Goal: Find specific page/section: Find specific page/section

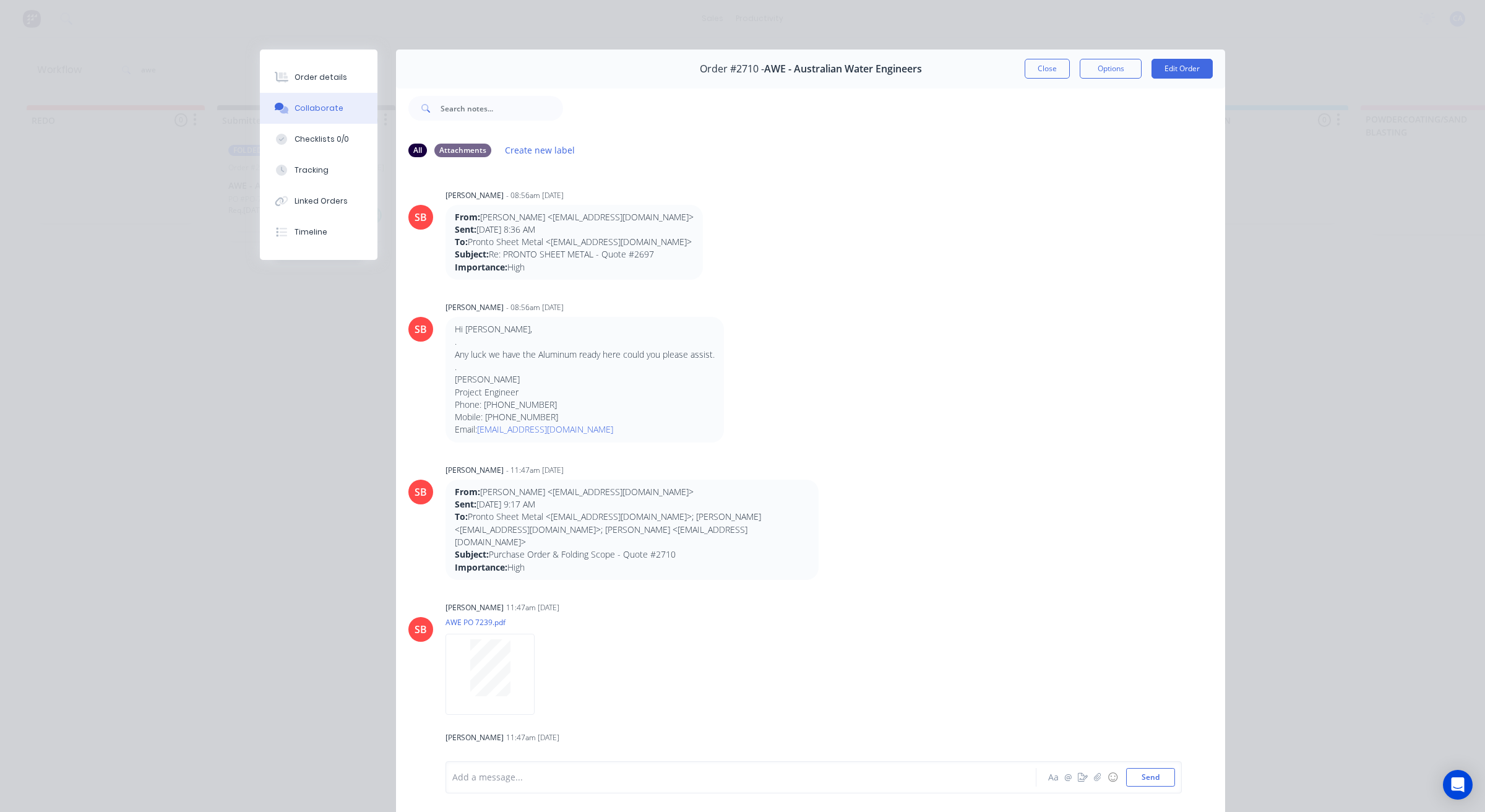
scroll to position [464, 0]
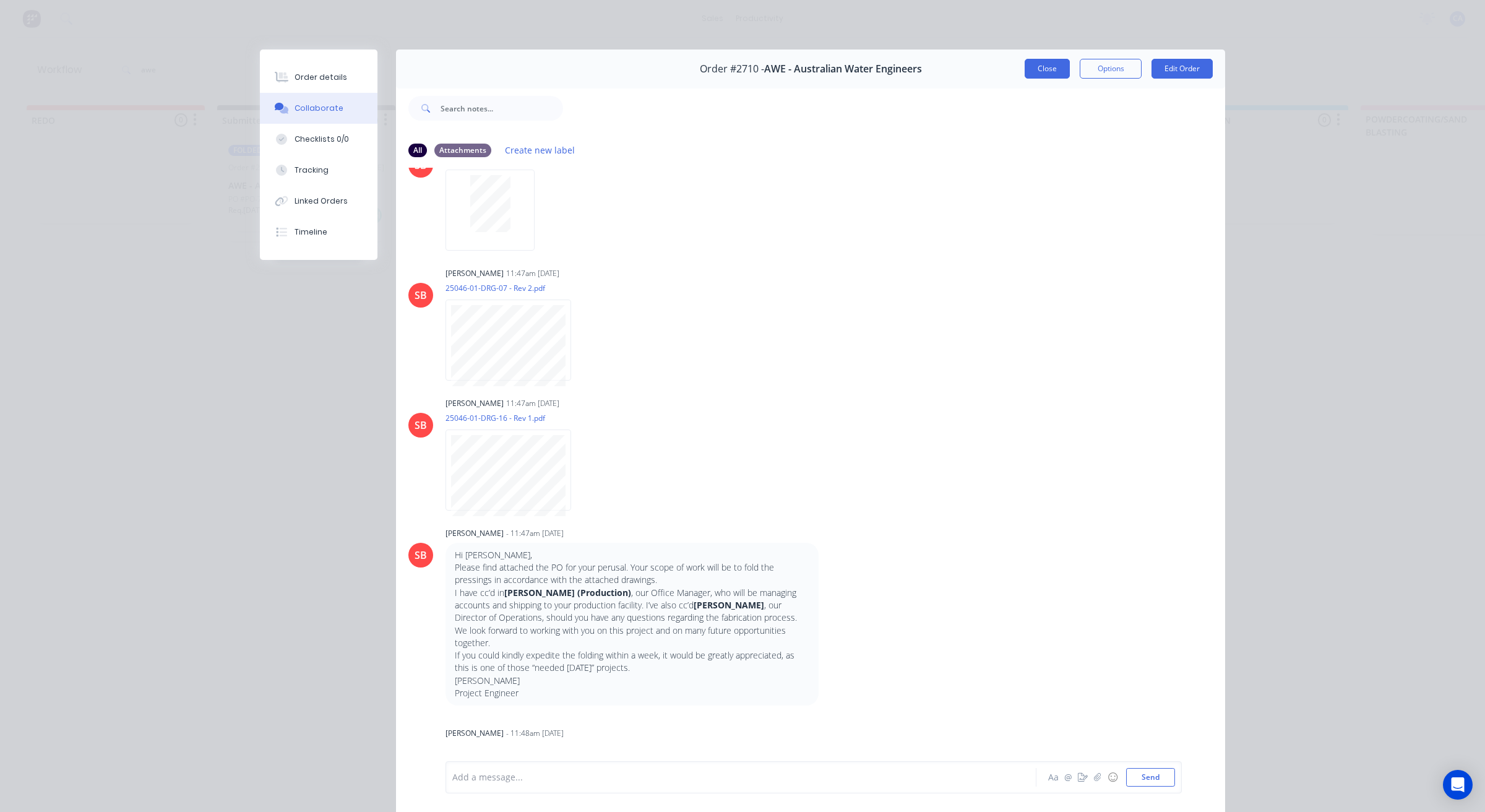
click at [1055, 59] on button "Close" at bounding box center [1047, 68] width 45 height 20
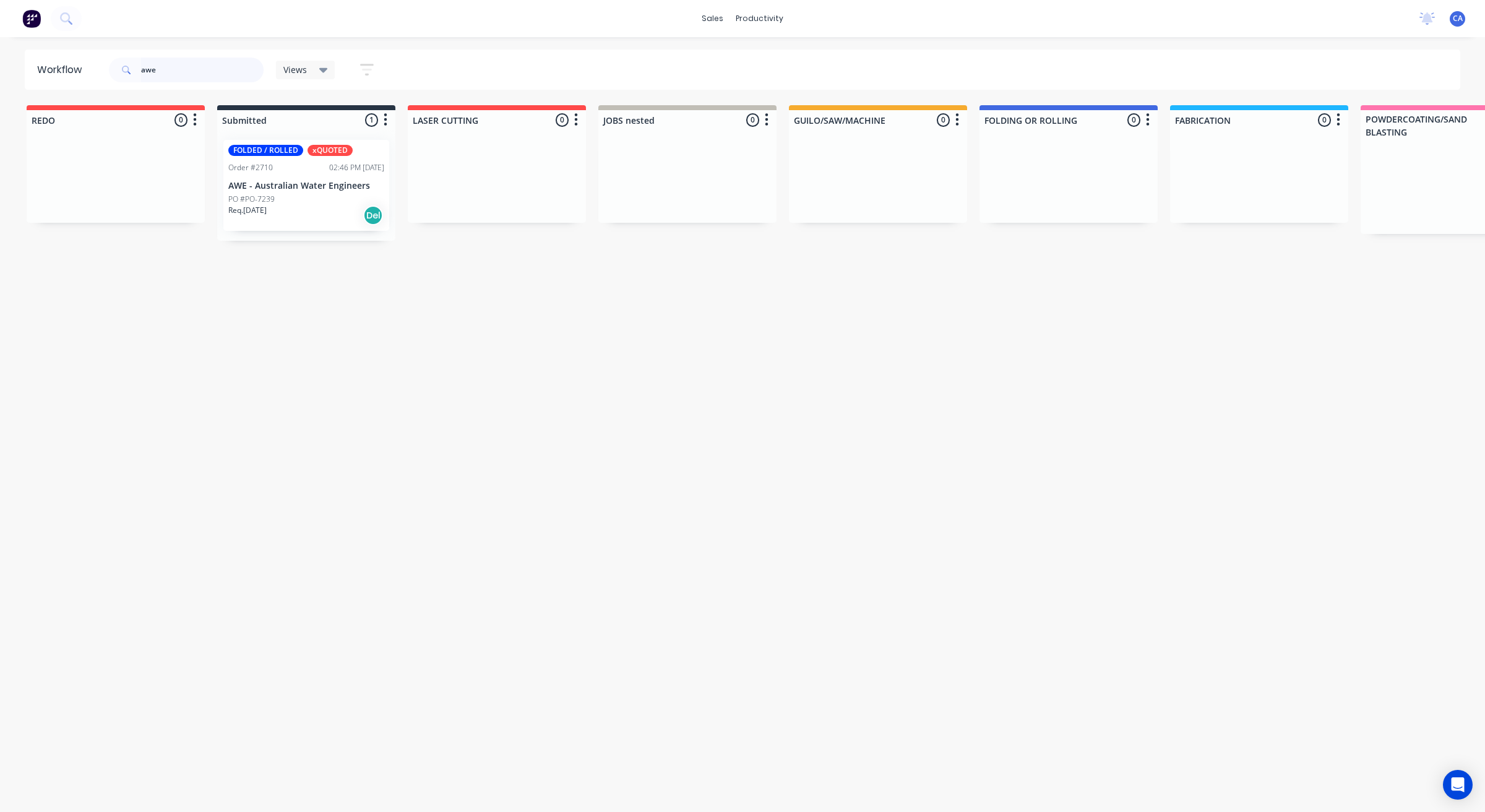
drag, startPoint x: 196, startPoint y: 78, endPoint x: 17, endPoint y: 66, distance: 179.4
click at [0, 72] on div "Workflow awe Views Save new view None (Default) edit Show/Hide statuses Show li…" at bounding box center [742, 69] width 1485 height 41
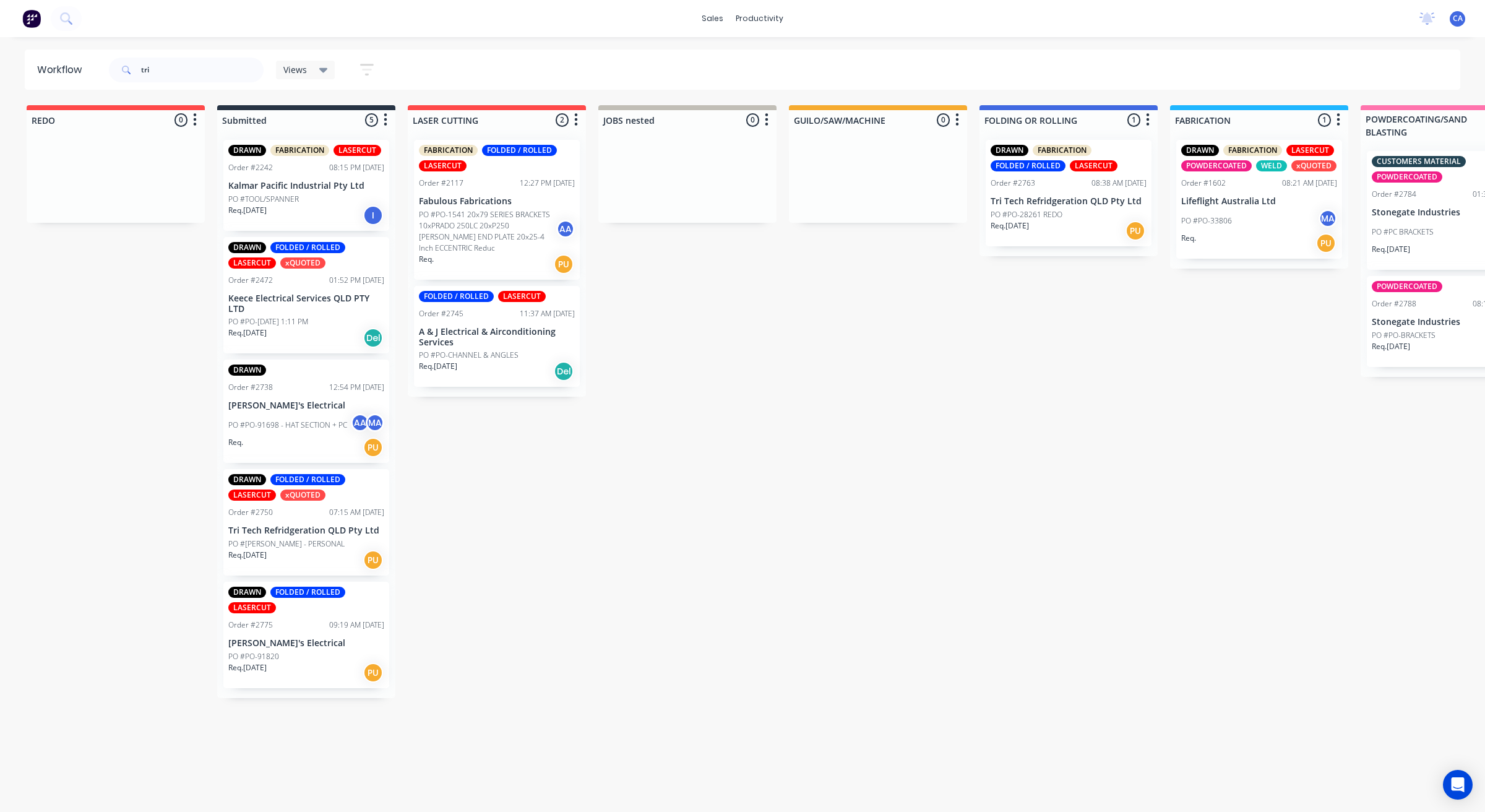
click at [1031, 184] on div "Order #2763" at bounding box center [1013, 183] width 45 height 11
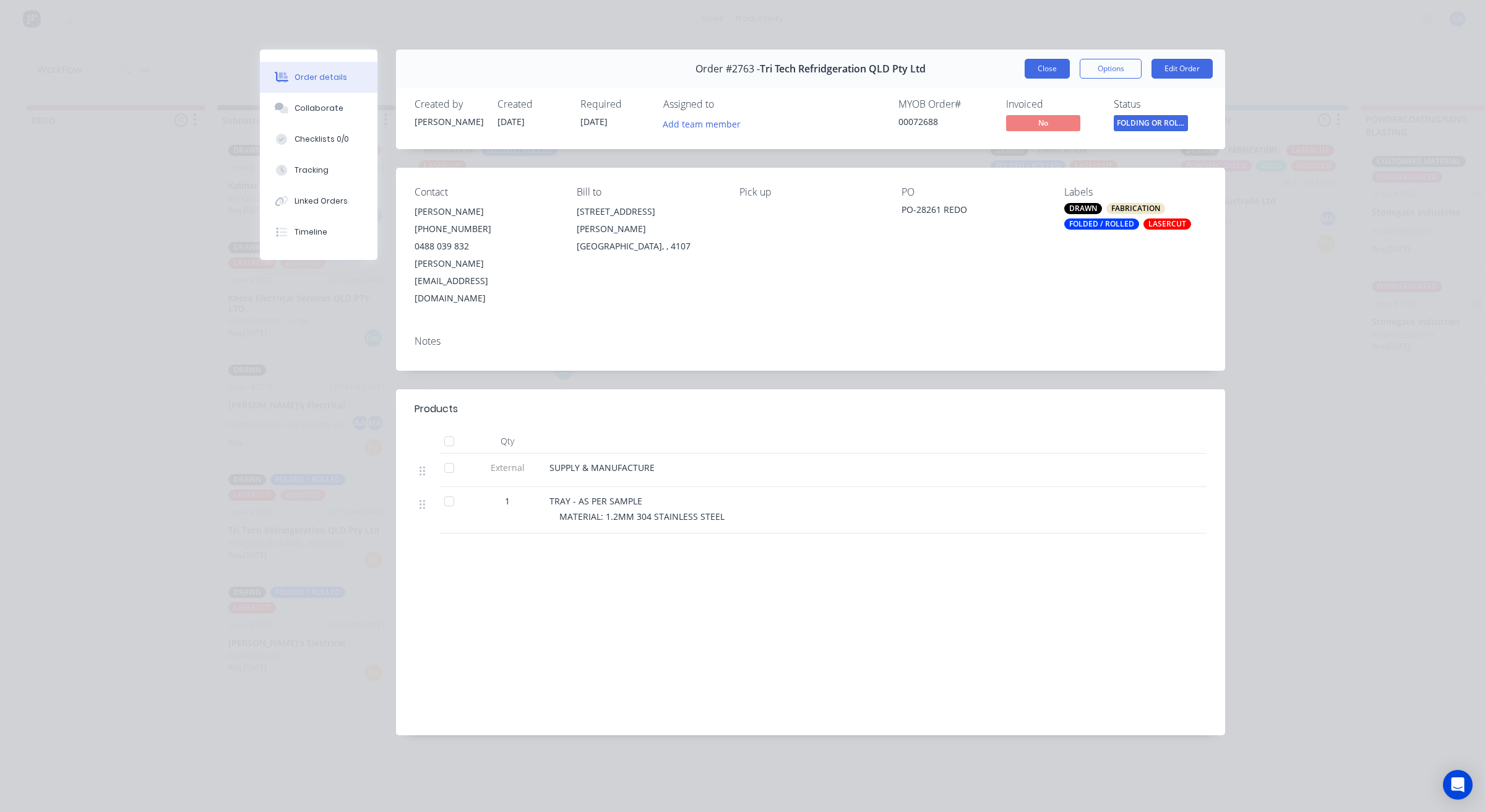
click at [1050, 75] on button "Close" at bounding box center [1047, 68] width 45 height 20
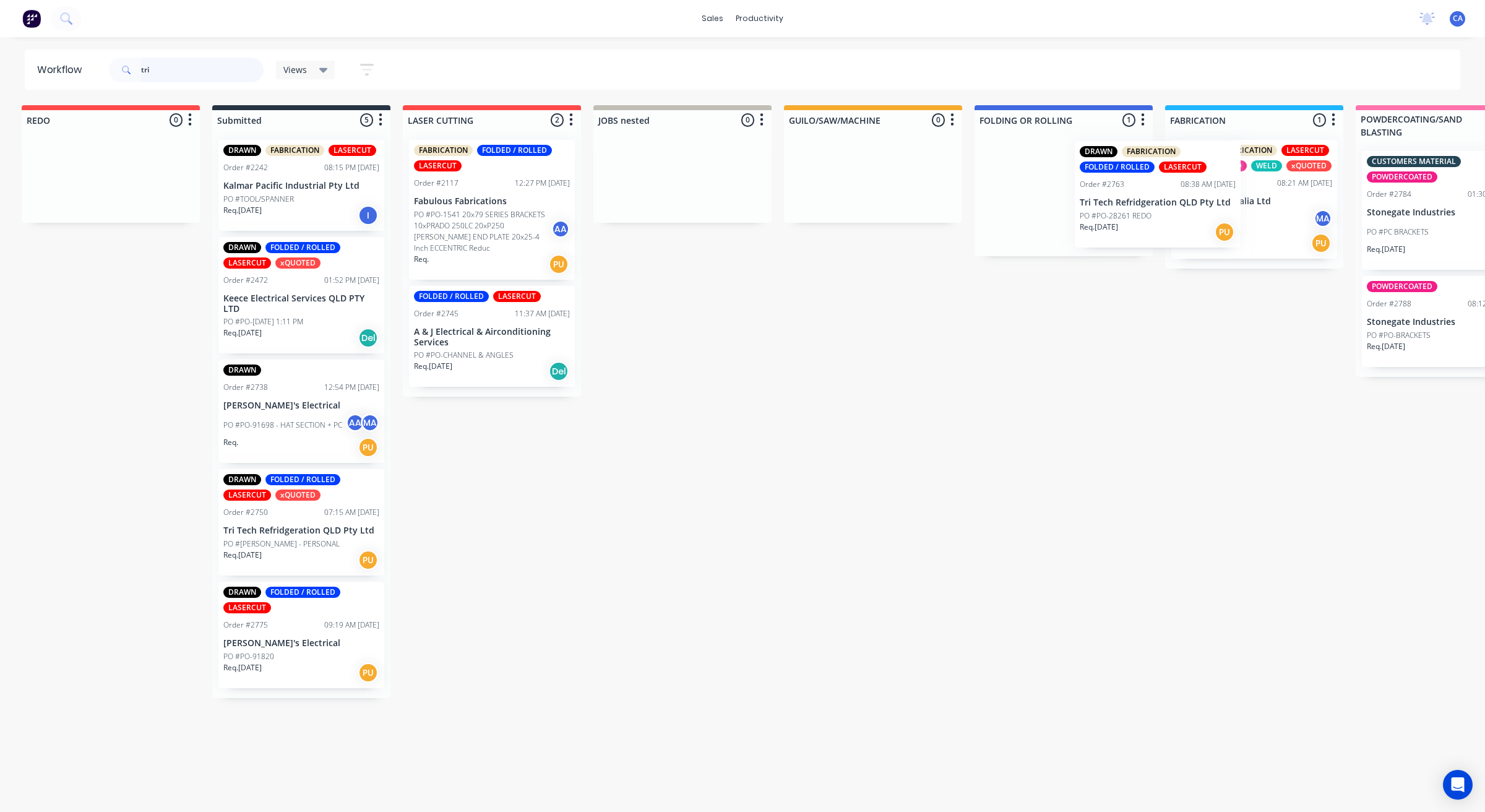
scroll to position [0, 45]
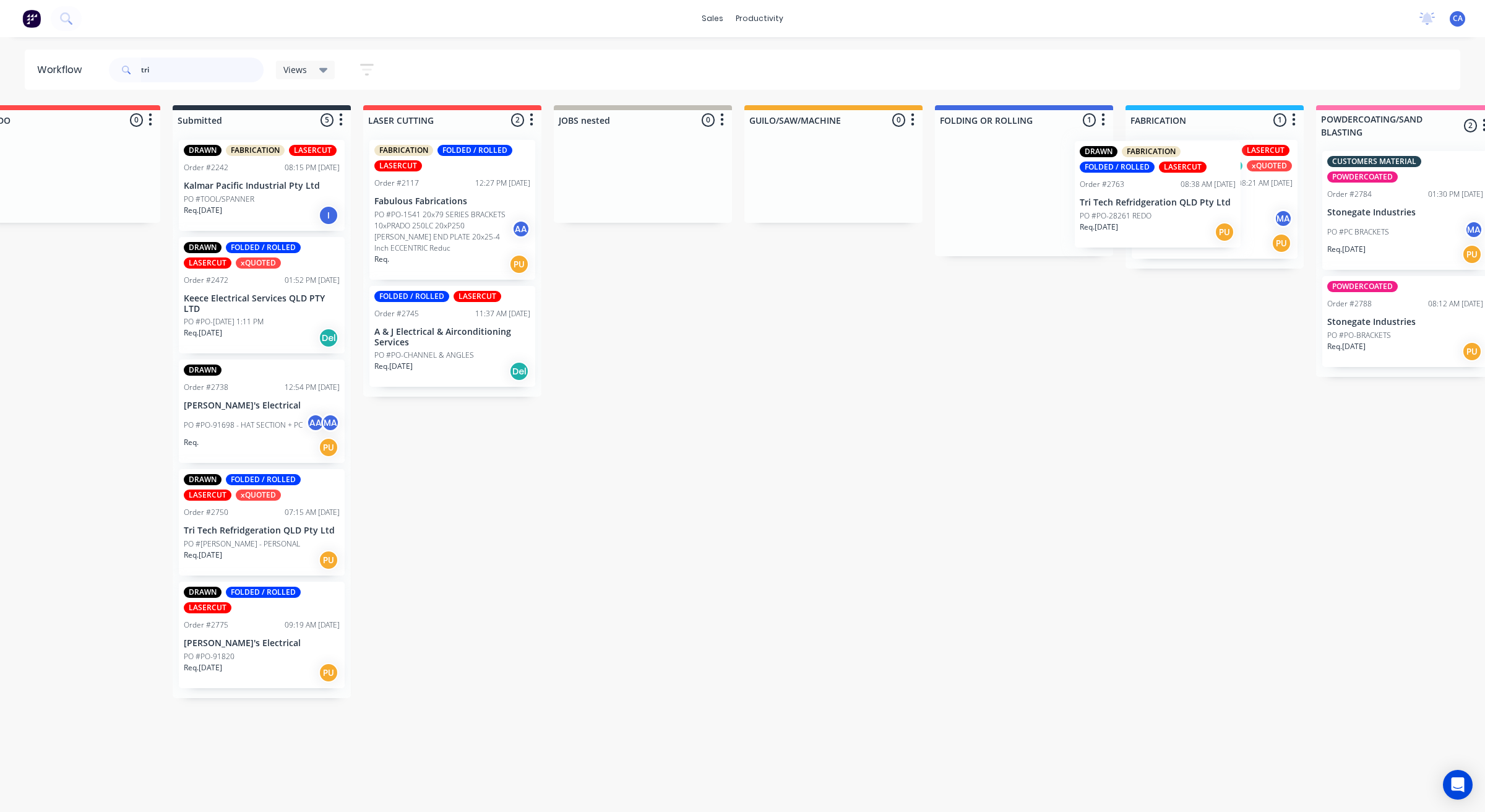
drag, startPoint x: 1049, startPoint y: 197, endPoint x: 1228, endPoint y: 212, distance: 179.6
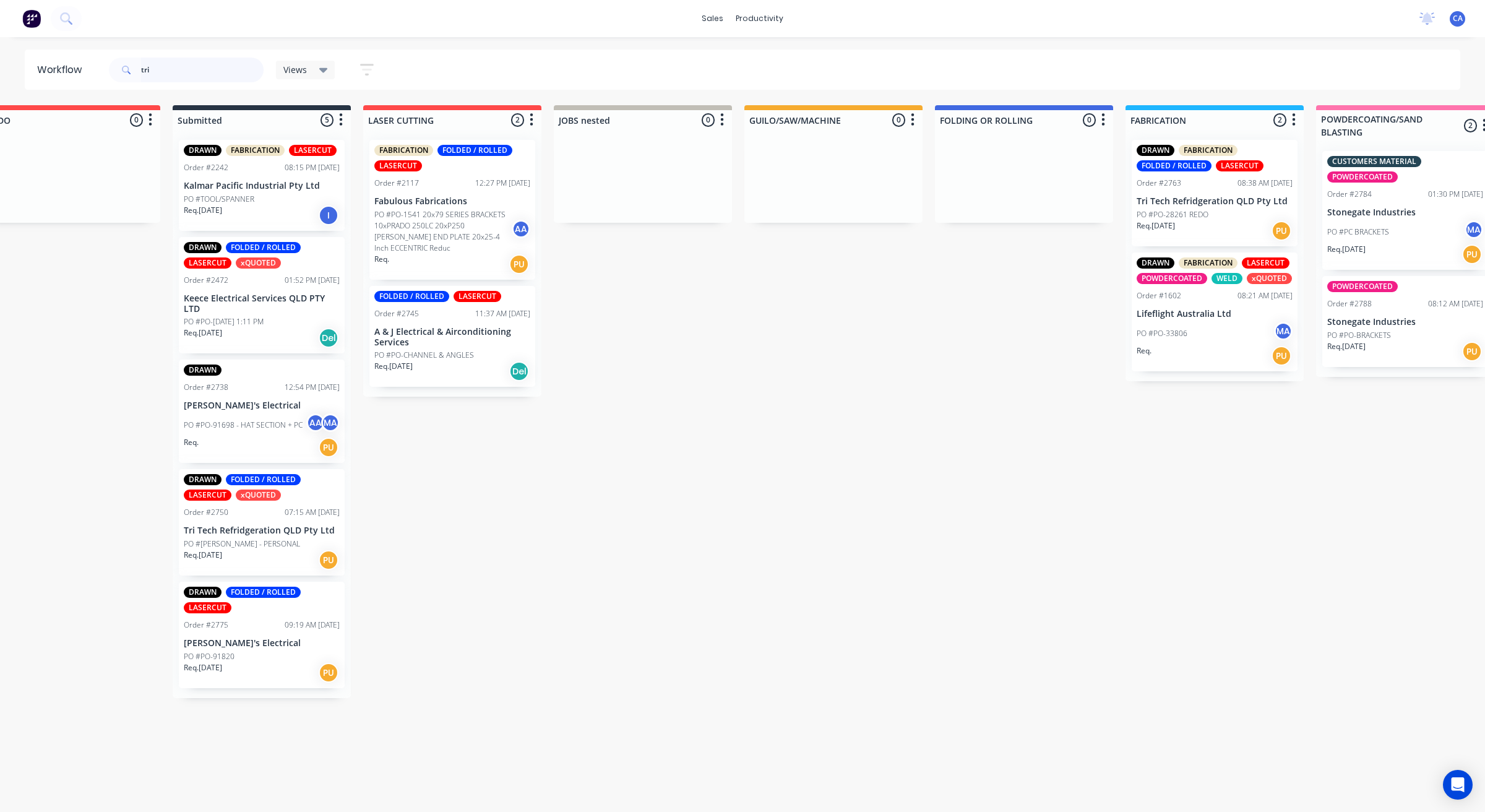
click at [82, 56] on header "Workflow tri Views Save new view None (Default) edit Show/Hide statuses Show li…" at bounding box center [743, 69] width 1436 height 41
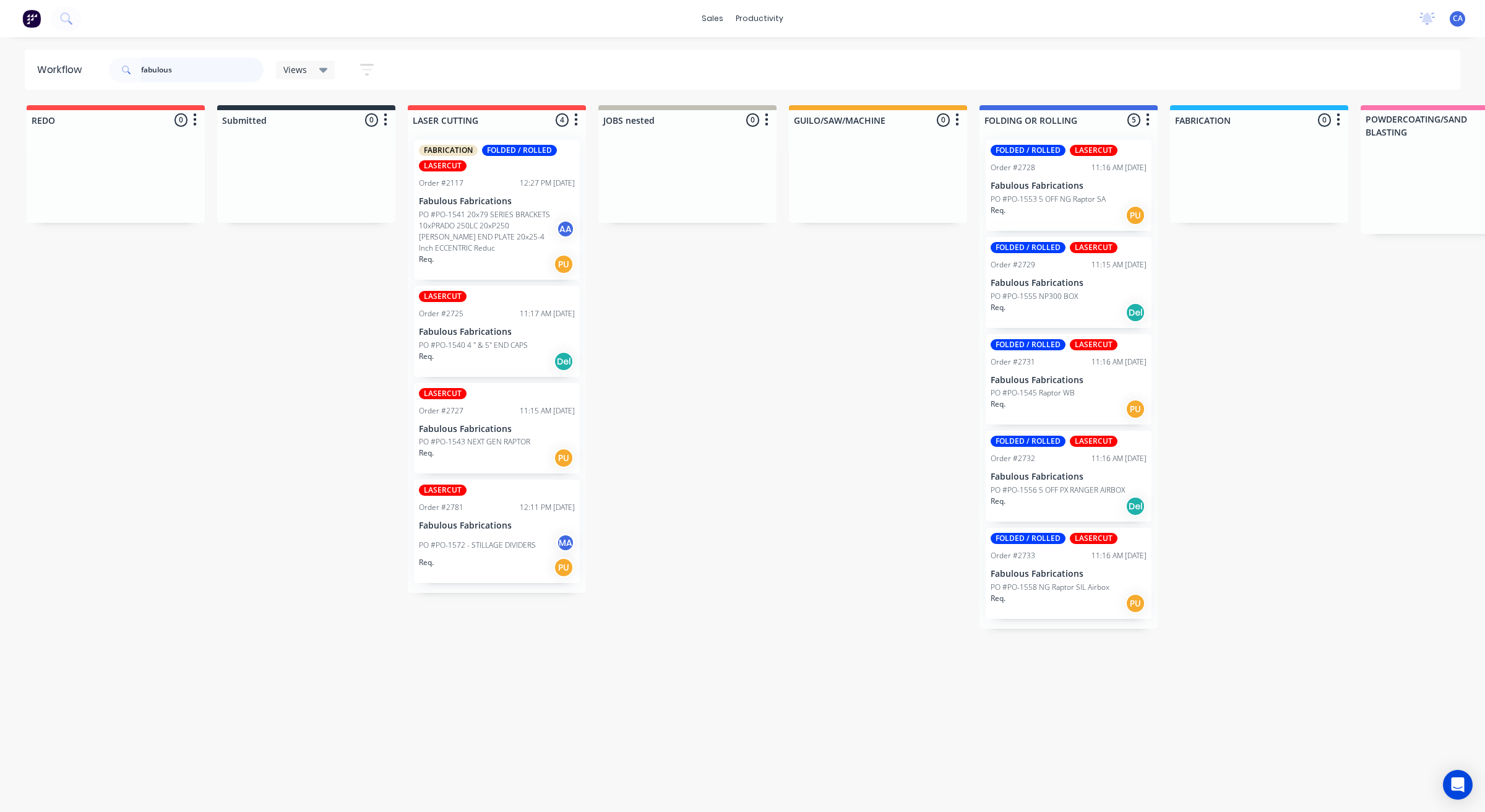
type input "fabulous"
click at [1073, 213] on div "Req. PU" at bounding box center [1069, 215] width 155 height 21
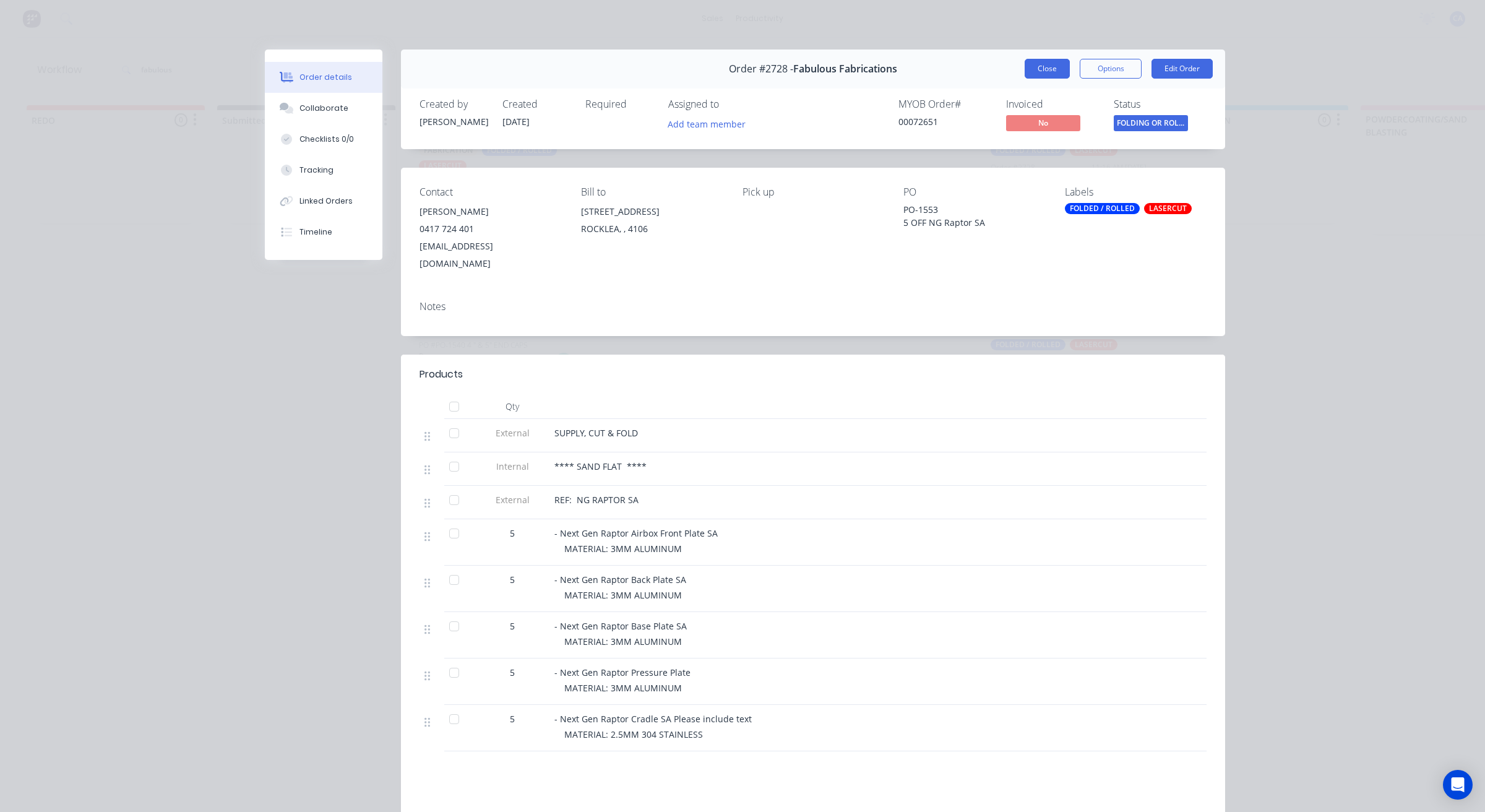
click at [1051, 63] on button "Close" at bounding box center [1047, 68] width 45 height 20
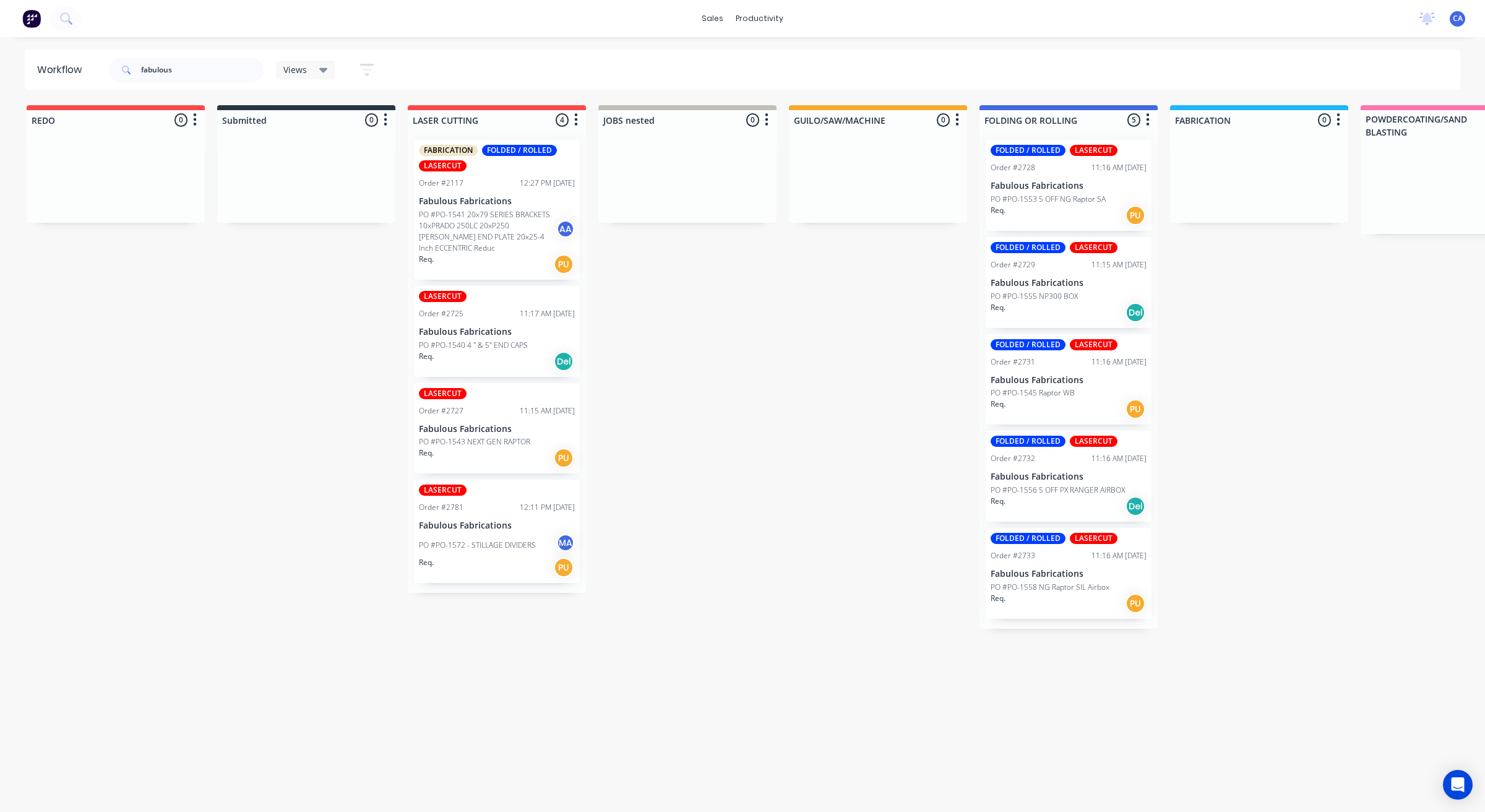
click at [1059, 612] on div "Req. PU" at bounding box center [1069, 603] width 155 height 21
